Goal: Information Seeking & Learning: Learn about a topic

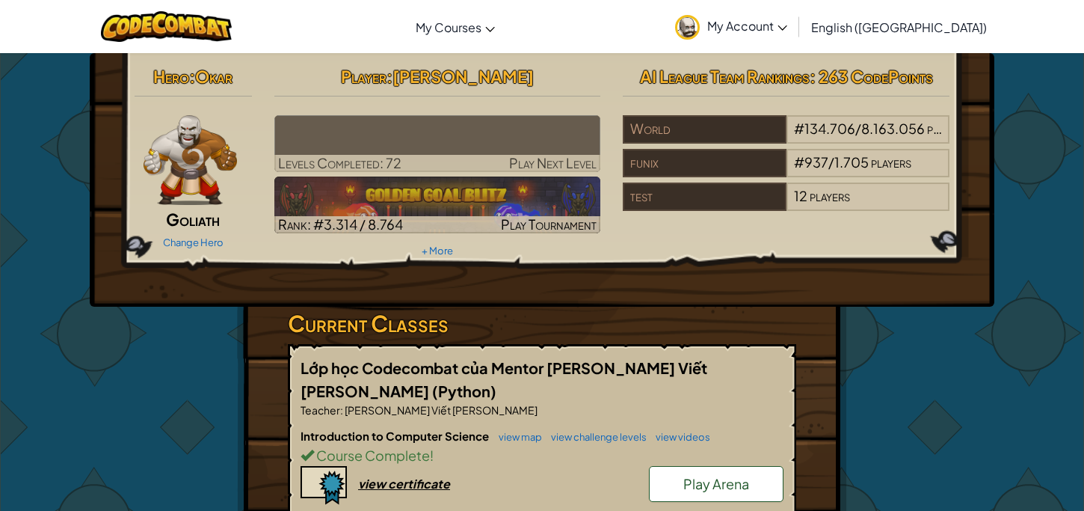
scroll to position [415, 0]
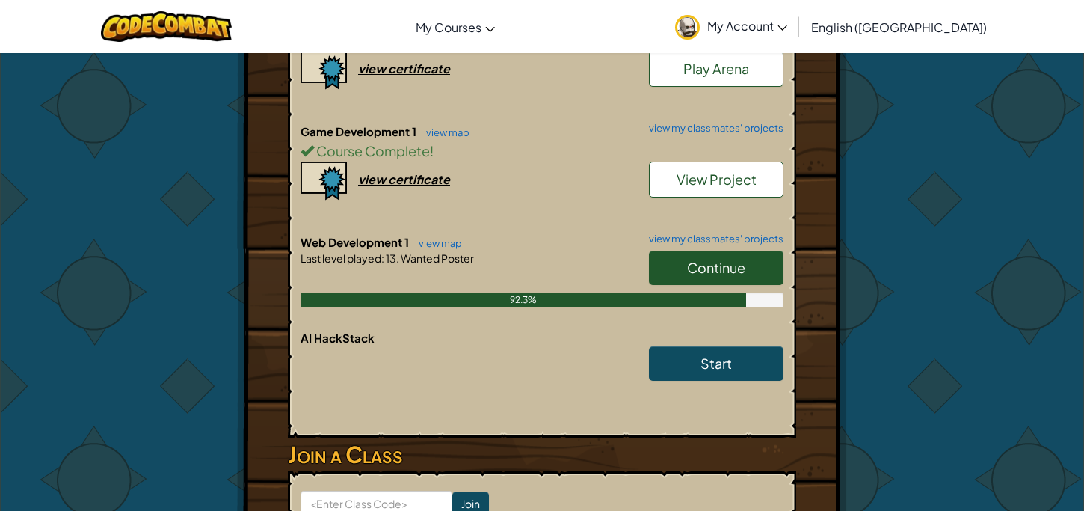
click at [725, 259] on span "Continue" at bounding box center [716, 267] width 58 height 17
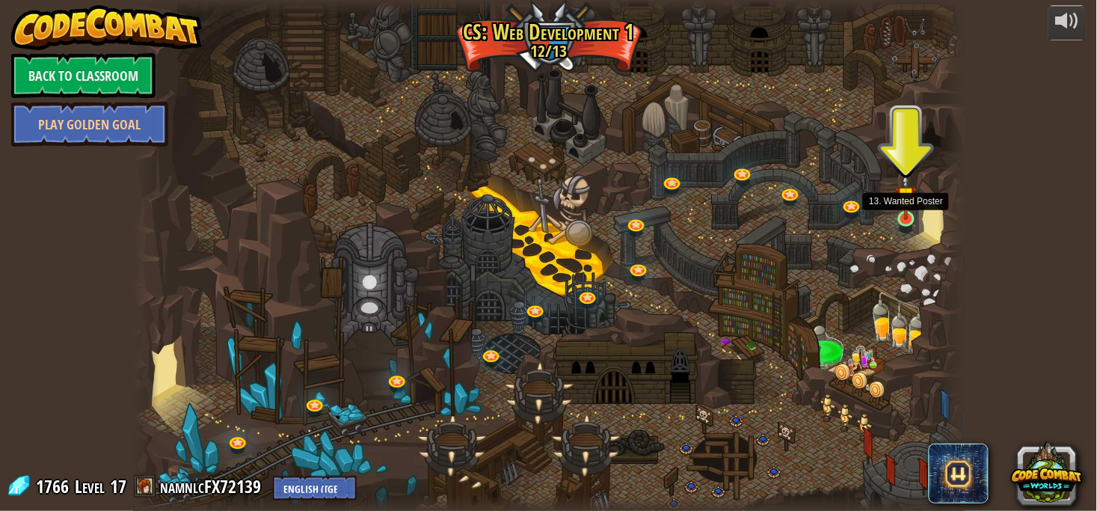
click at [902, 210] on img at bounding box center [906, 196] width 21 height 47
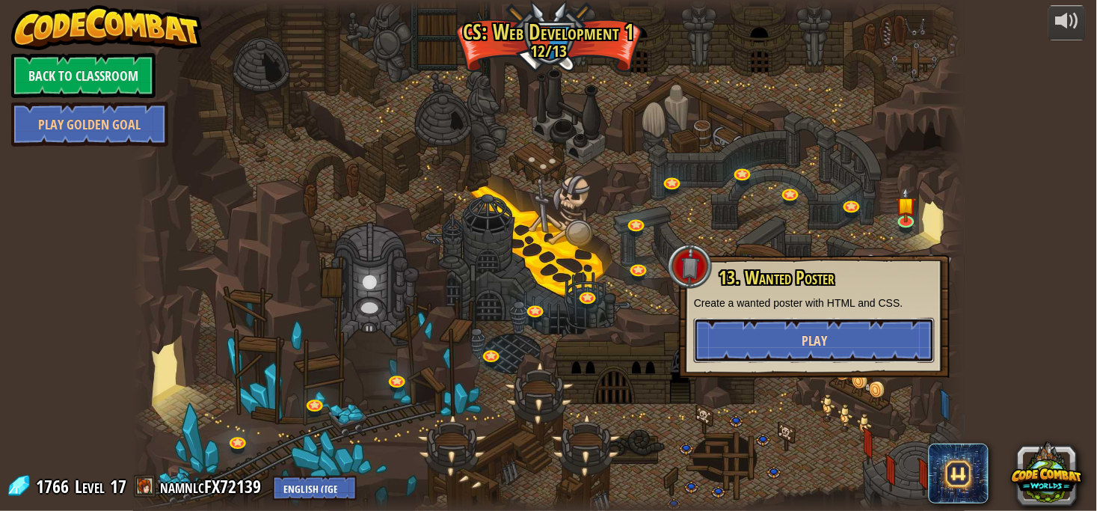
click at [830, 347] on button "Play" at bounding box center [814, 340] width 241 height 45
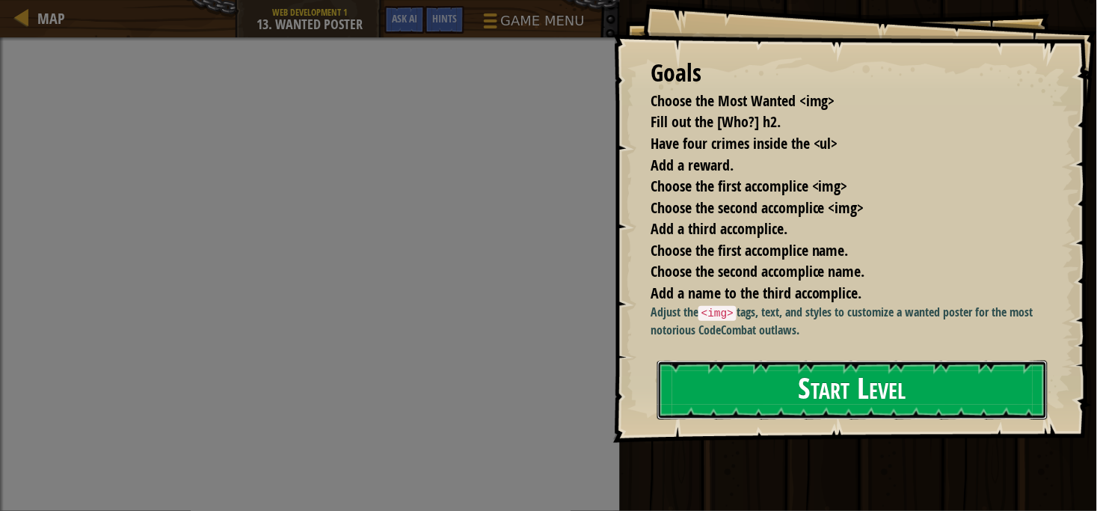
click at [847, 405] on button "Start Level" at bounding box center [852, 389] width 390 height 59
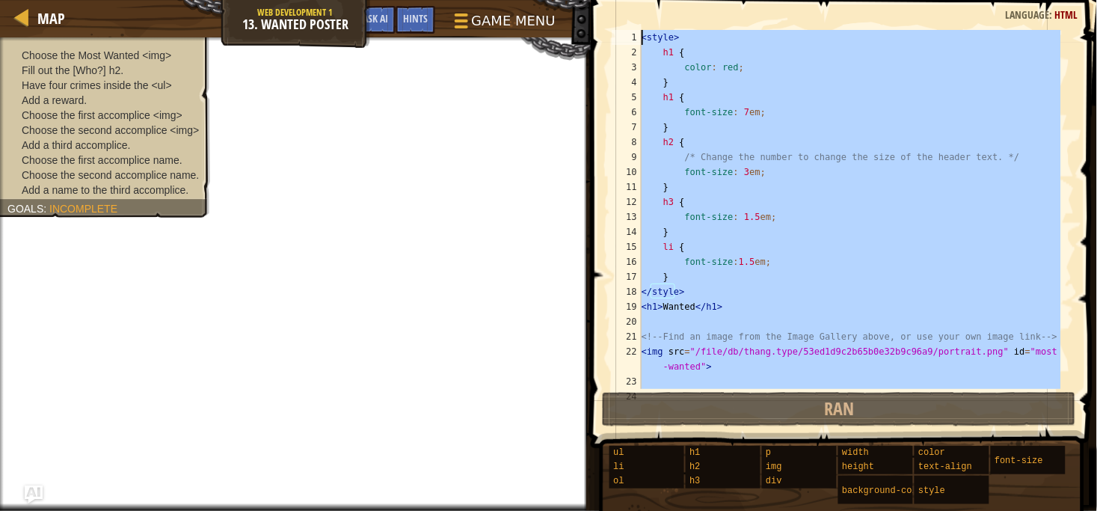
drag, startPoint x: 808, startPoint y: 363, endPoint x: 592, endPoint y: -62, distance: 476.9
click at [592, 0] on html "Map Web Development 1 13. Wanted Poster Game Menu Done Hints Ask AI 1 ההההההההה…" at bounding box center [548, 255] width 1097 height 511
type textarea "<style> h1 {"
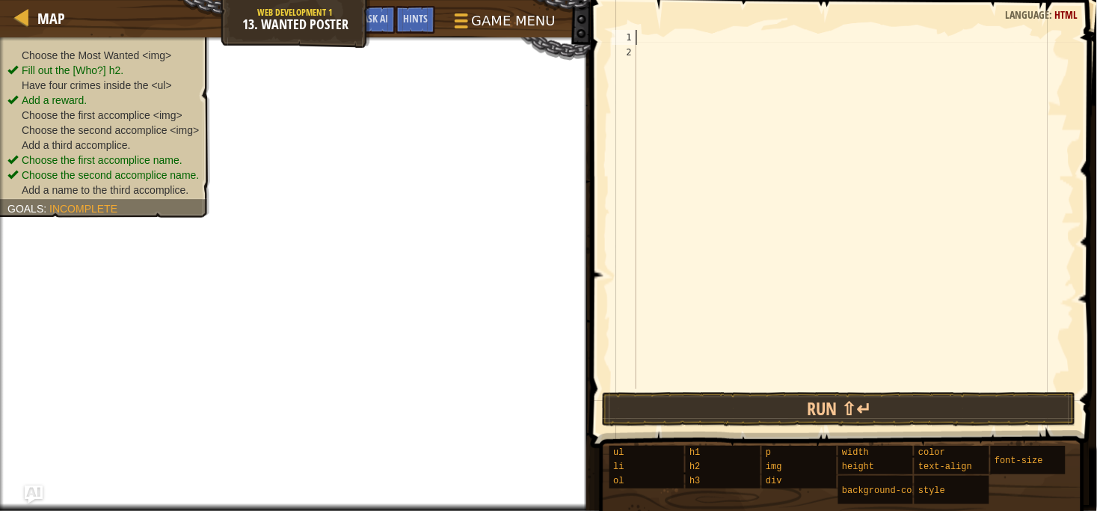
type textarea "</html>"
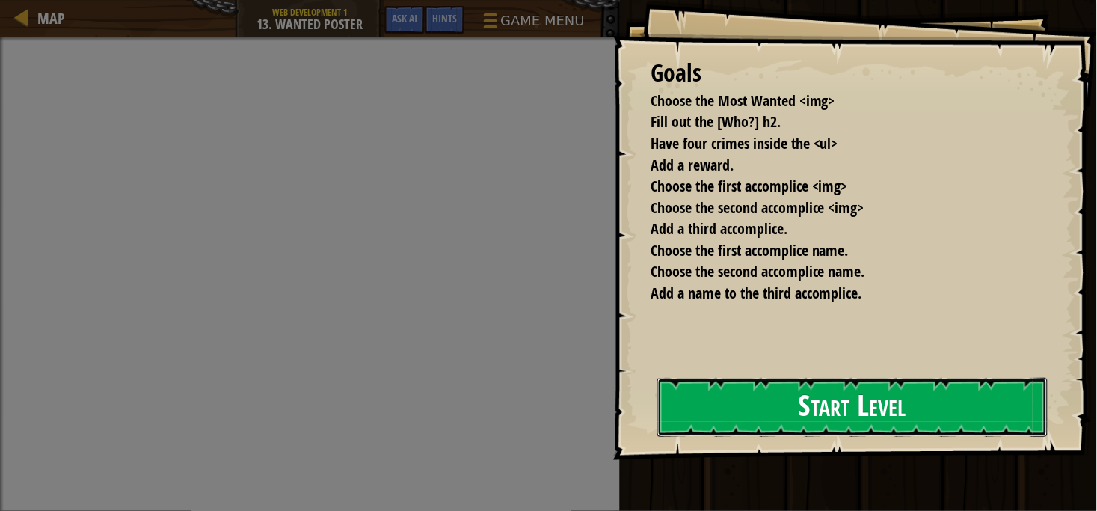
drag, startPoint x: 973, startPoint y: 395, endPoint x: 953, endPoint y: 387, distance: 21.5
click at [973, 395] on button "Start Level" at bounding box center [852, 407] width 390 height 59
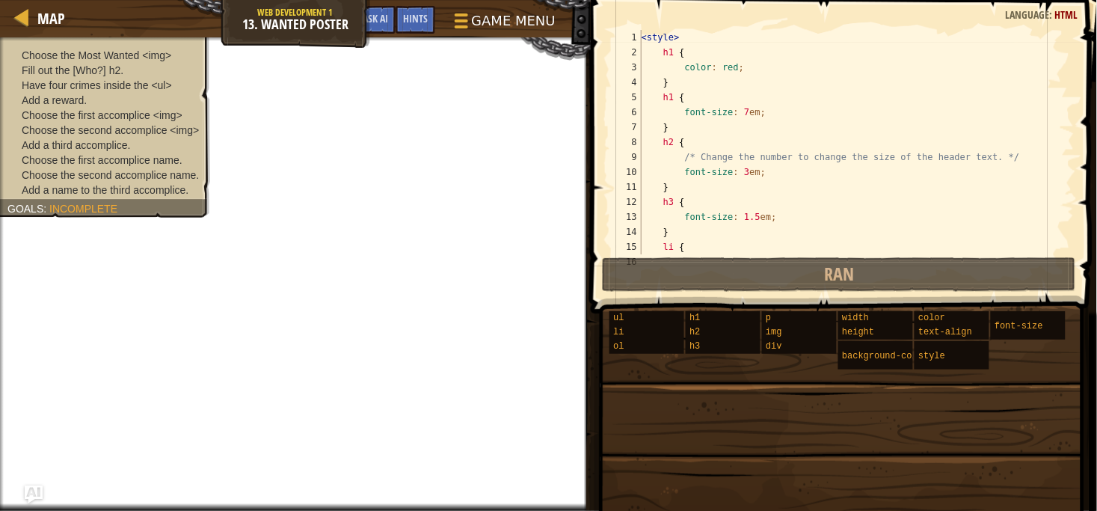
scroll to position [494, 0]
